Goal: Task Accomplishment & Management: Manage account settings

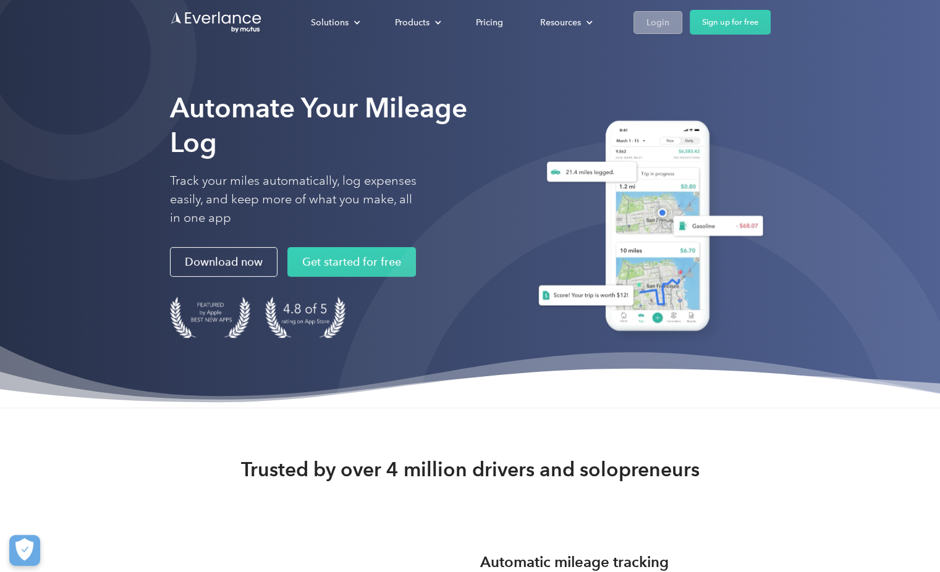
click at [652, 15] on div "Login" at bounding box center [657, 22] width 23 height 15
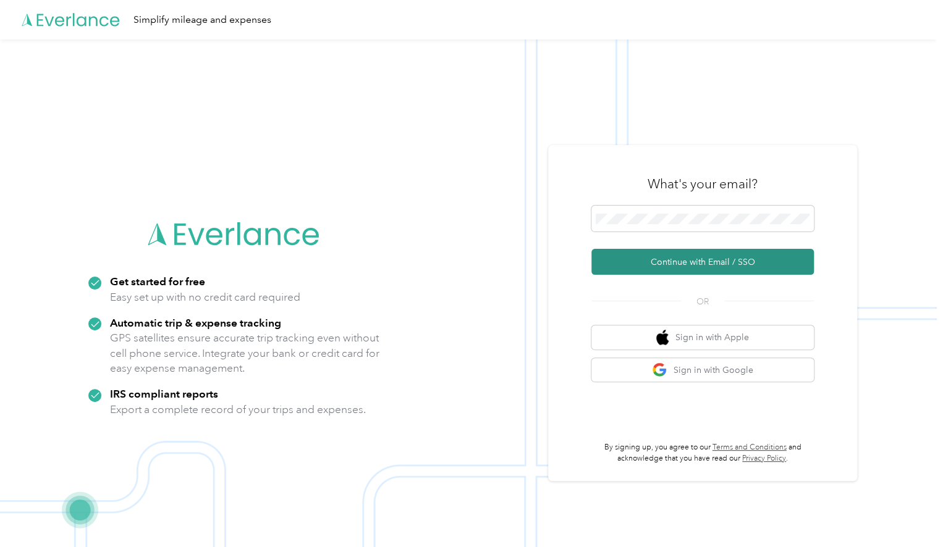
click at [652, 261] on button "Continue with Email / SSO" at bounding box center [702, 262] width 222 height 26
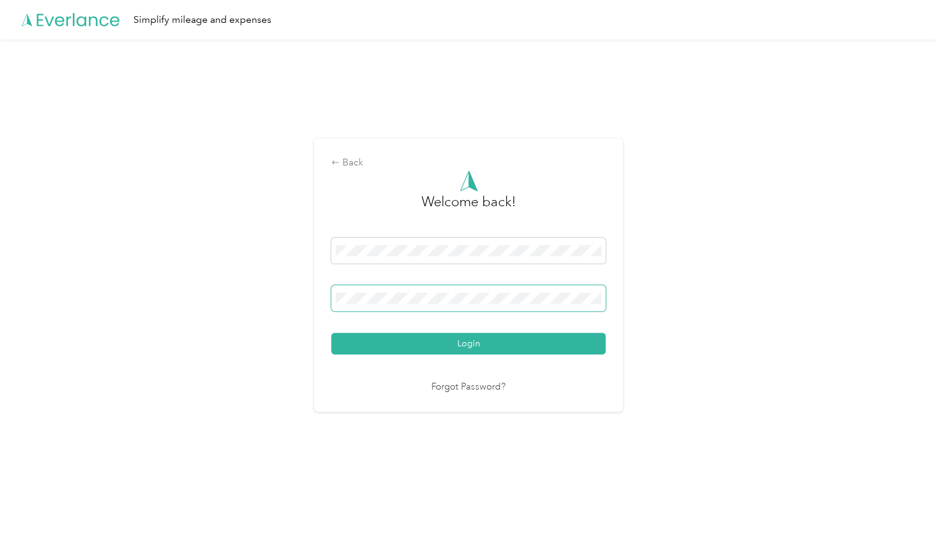
click at [331, 333] on button "Login" at bounding box center [468, 344] width 274 height 22
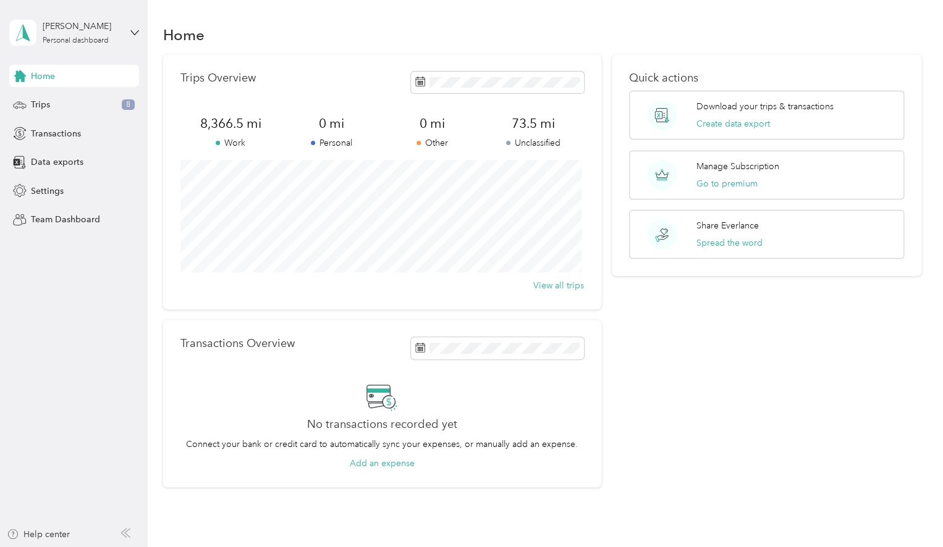
drag, startPoint x: 64, startPoint y: 107, endPoint x: 154, endPoint y: 112, distance: 90.4
click at [64, 107] on div "Trips 8" at bounding box center [74, 105] width 130 height 22
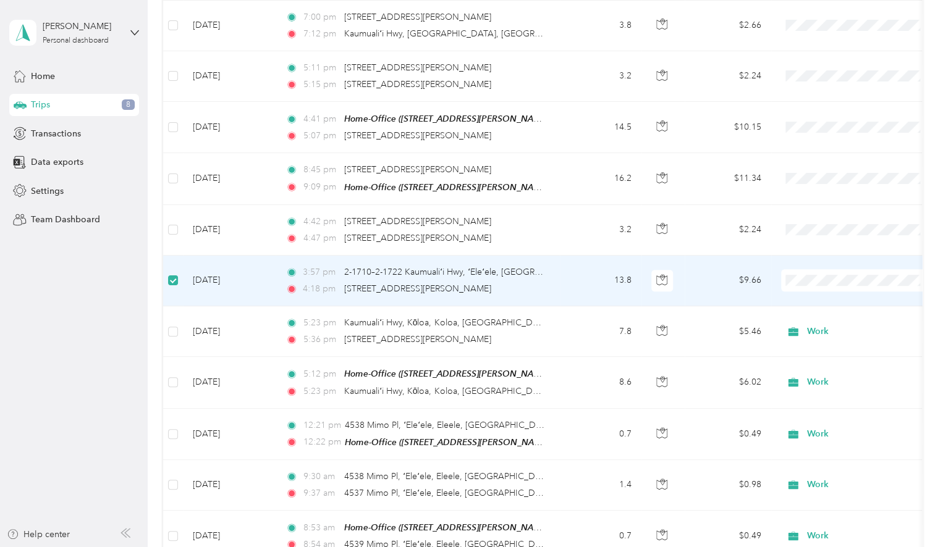
scroll to position [308, 0]
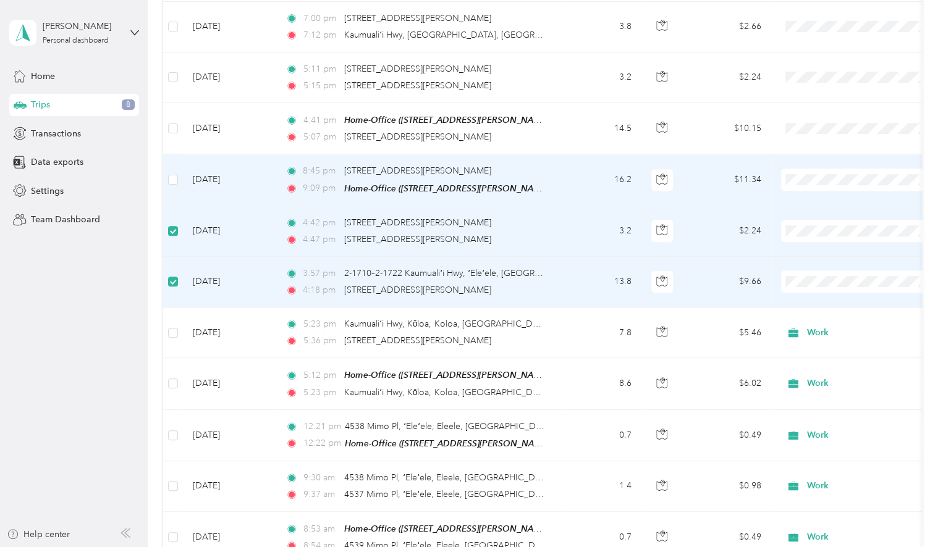
click at [169, 173] on label at bounding box center [173, 180] width 10 height 14
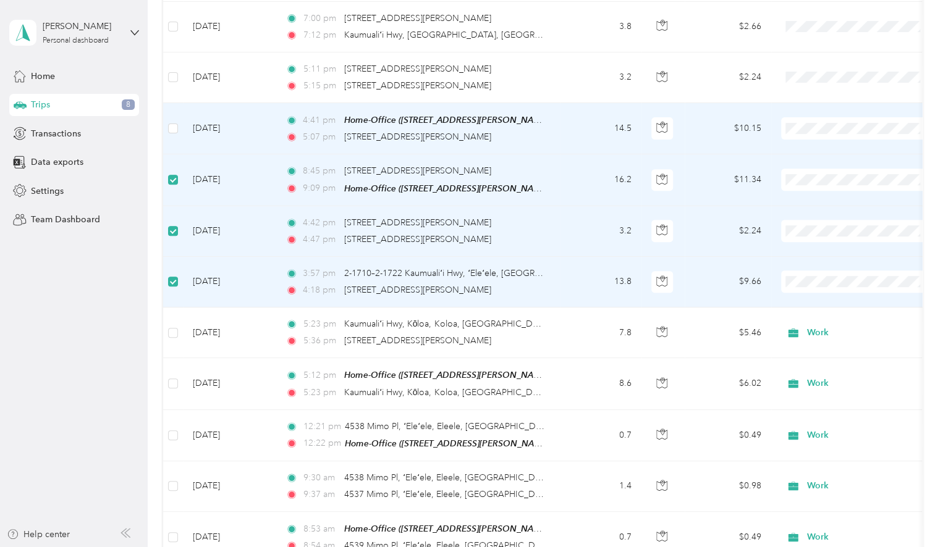
click at [173, 122] on label at bounding box center [173, 129] width 10 height 14
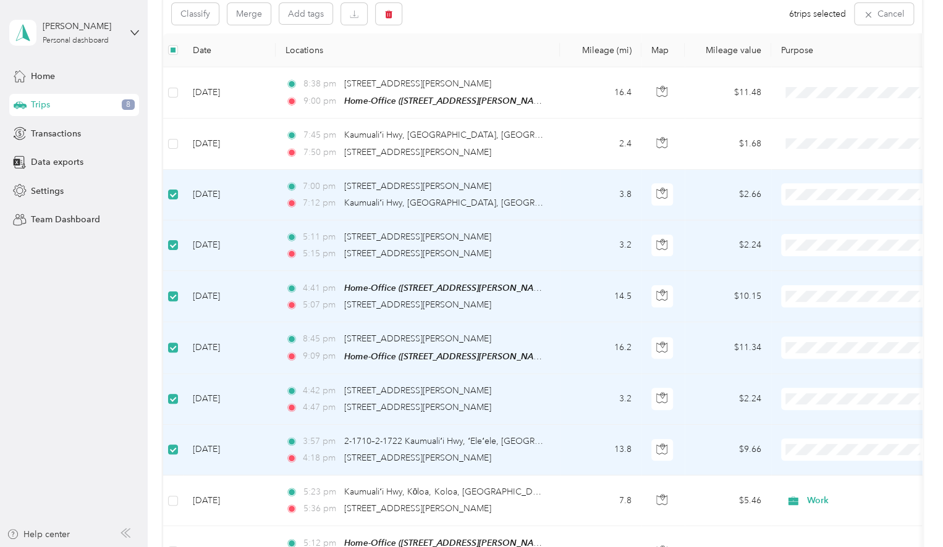
scroll to position [61, 0]
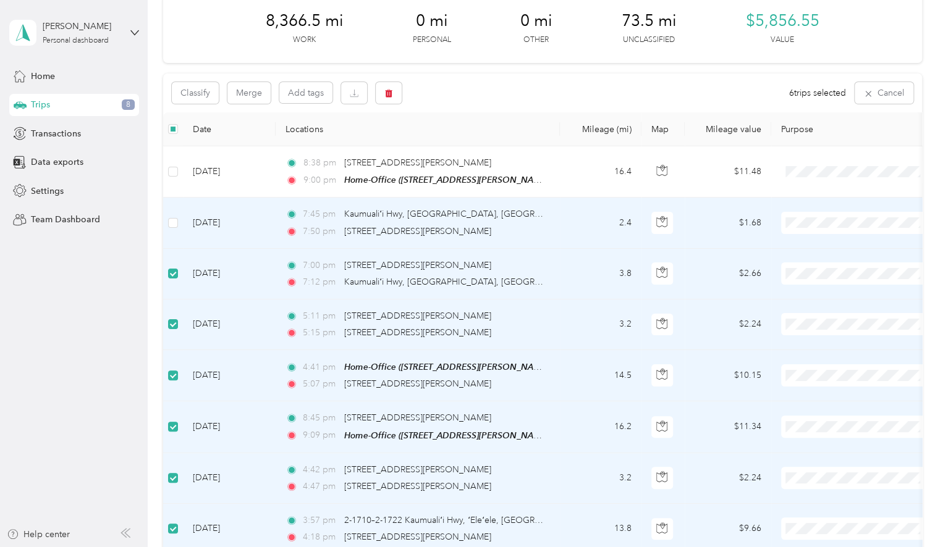
click at [170, 212] on td at bounding box center [173, 223] width 20 height 51
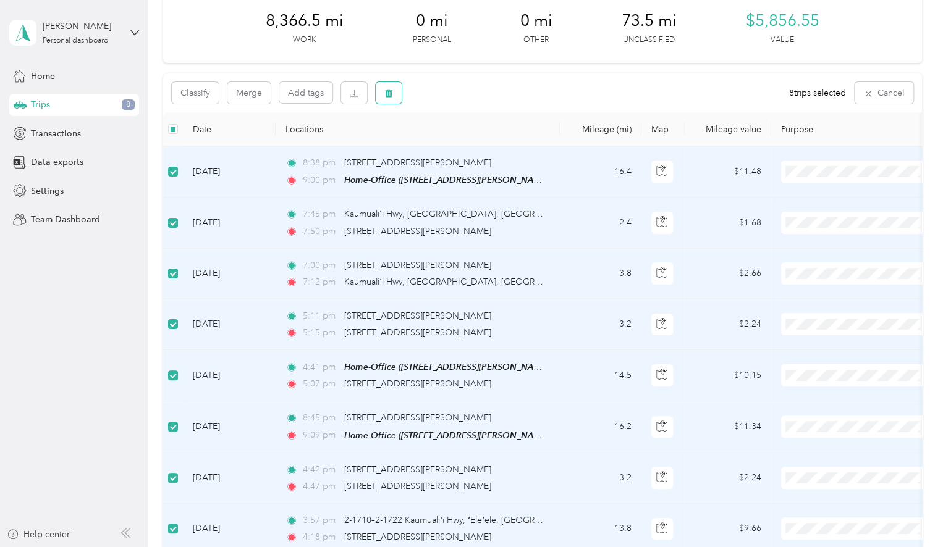
click at [389, 93] on icon "button" at bounding box center [388, 93] width 9 height 9
click at [479, 141] on button "Yes" at bounding box center [480, 145] width 24 height 20
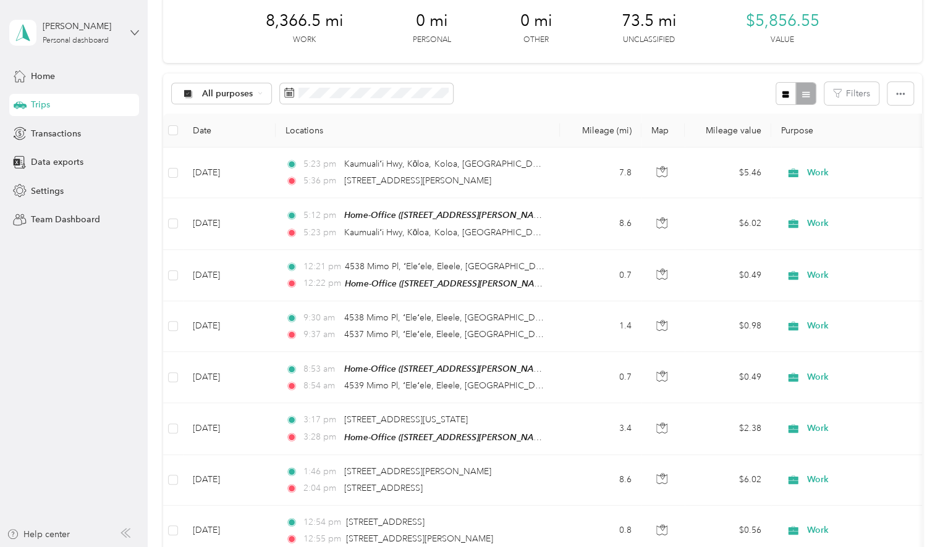
click at [134, 31] on icon at bounding box center [134, 32] width 9 height 9
click at [62, 104] on div "Log out" at bounding box center [44, 101] width 48 height 13
